Goal: Task Accomplishment & Management: Manage account settings

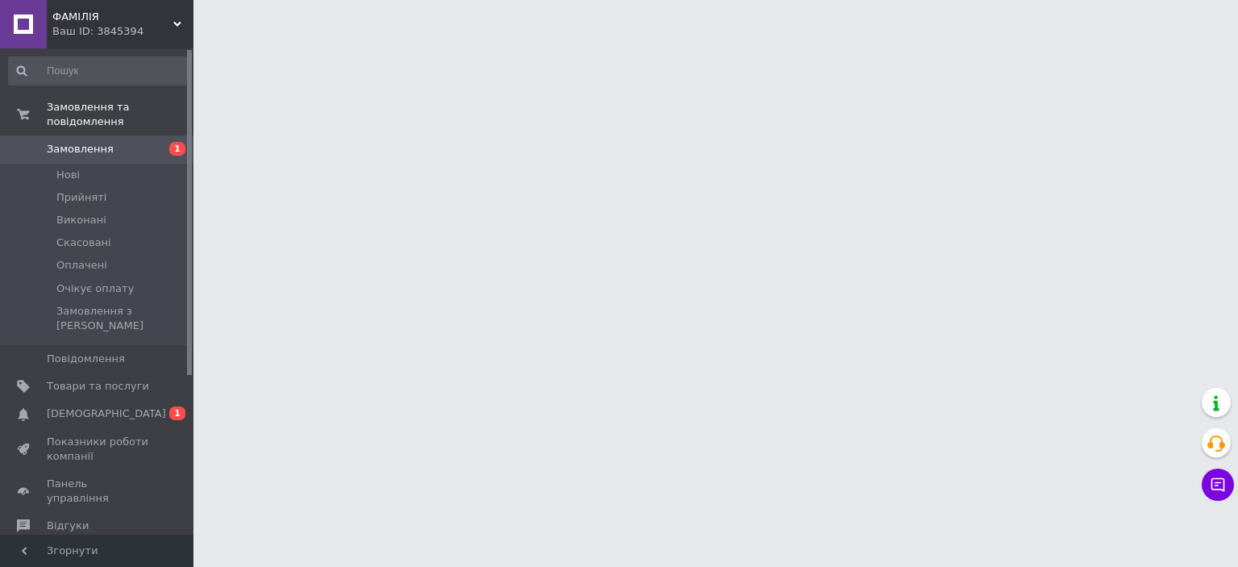
click at [79, 142] on span "Замовлення" at bounding box center [80, 149] width 67 height 15
click at [89, 164] on li "Нові 1" at bounding box center [99, 175] width 198 height 23
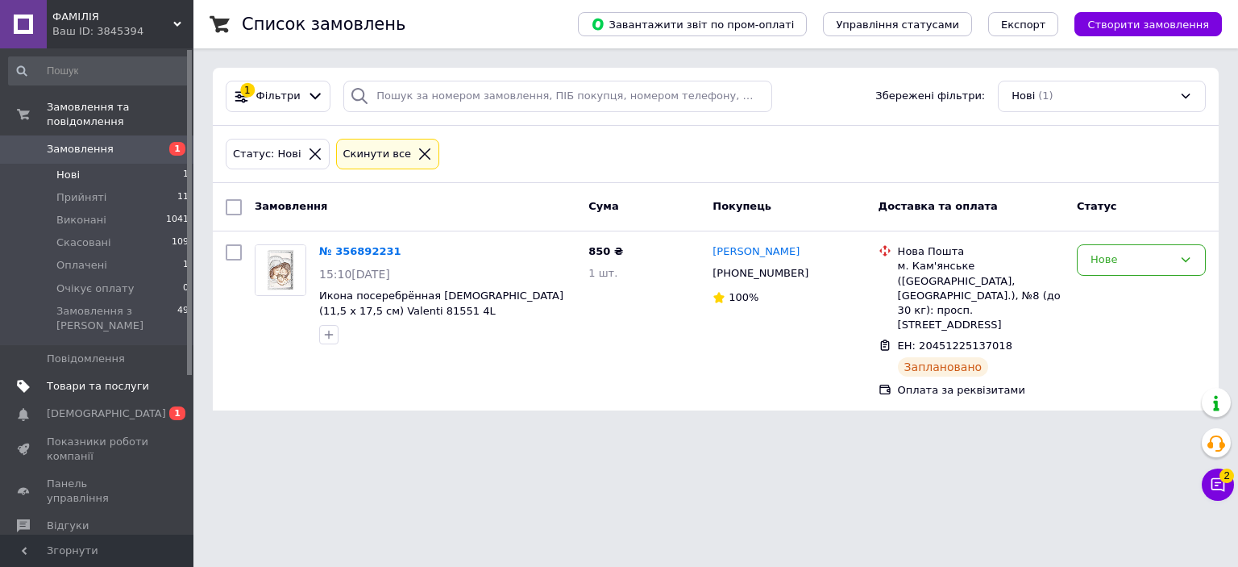
click at [94, 379] on span "Товари та послуги" at bounding box center [98, 386] width 102 height 15
